Goal: Task Accomplishment & Management: Use online tool/utility

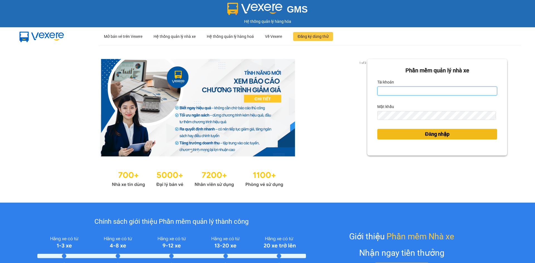
type input "loid.petrobp"
click at [434, 133] on span "Đăng nhập" at bounding box center [437, 134] width 25 height 8
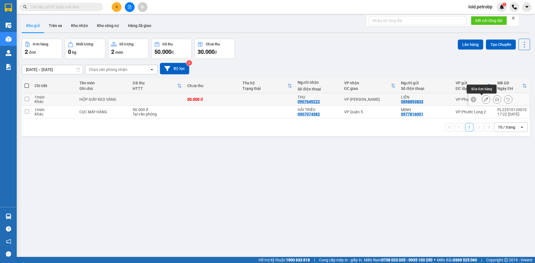
click at [484, 100] on icon at bounding box center [486, 99] width 4 height 4
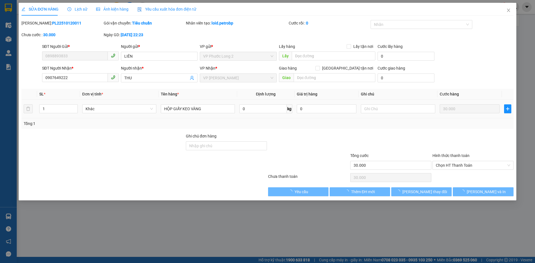
type input "0898893833"
type input "0907649222"
type input "30.000"
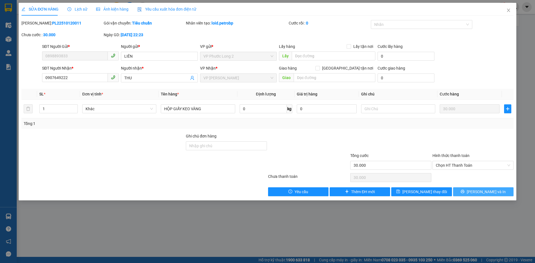
click at [464, 191] on icon "printer" at bounding box center [463, 192] width 4 height 4
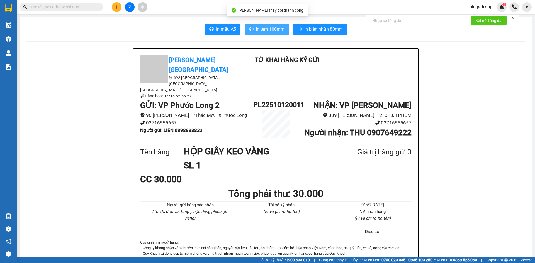
click at [271, 30] on span "In tem 100mm" at bounding box center [270, 29] width 29 height 7
click at [268, 29] on span "In tem 100mm" at bounding box center [270, 29] width 29 height 7
